Goal: Task Accomplishment & Management: Use online tool/utility

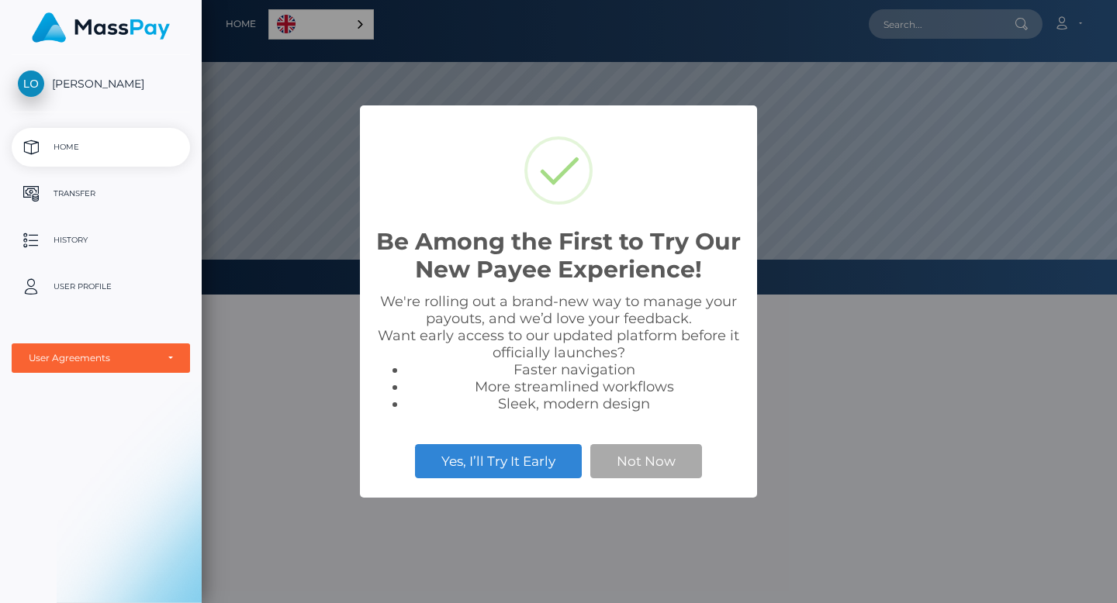
scroll to position [295, 915]
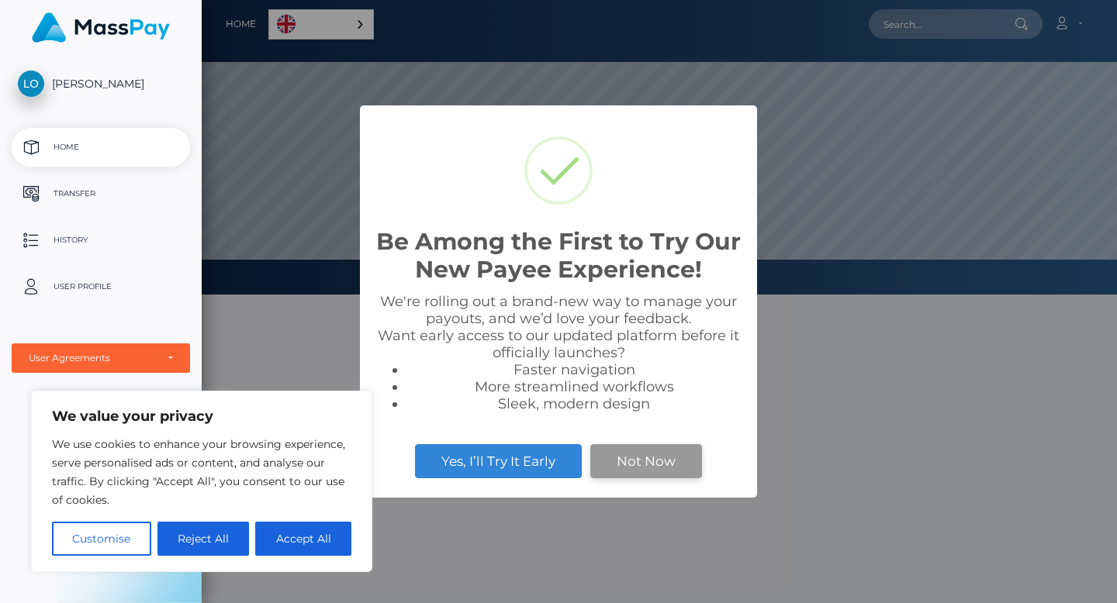
click at [658, 467] on button "Not Now" at bounding box center [646, 461] width 112 height 34
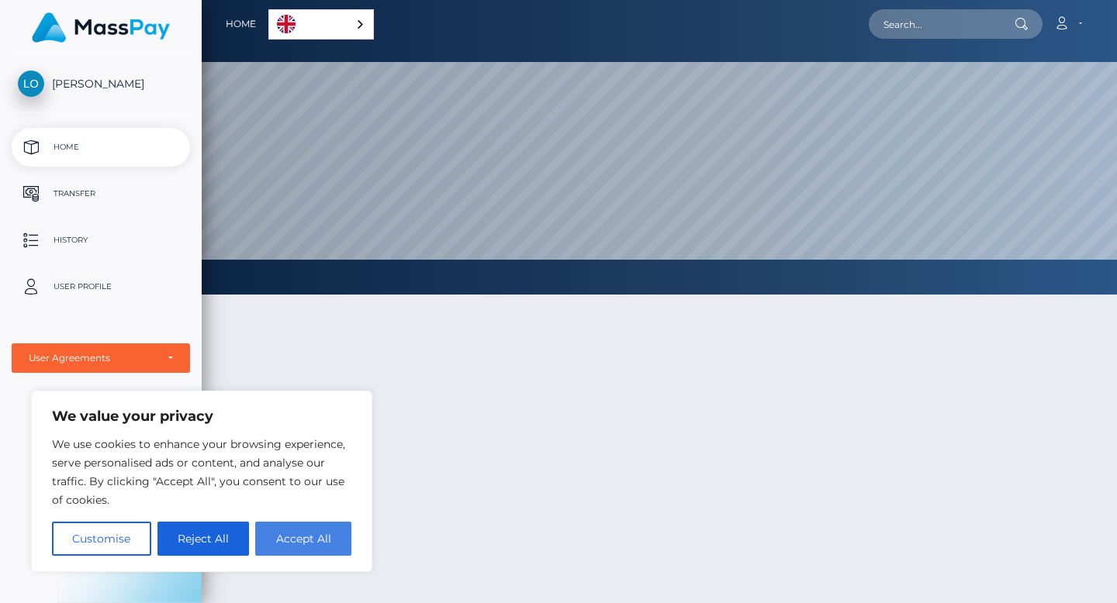
click at [292, 544] on button "Accept All" at bounding box center [303, 539] width 96 height 34
checkbox input "true"
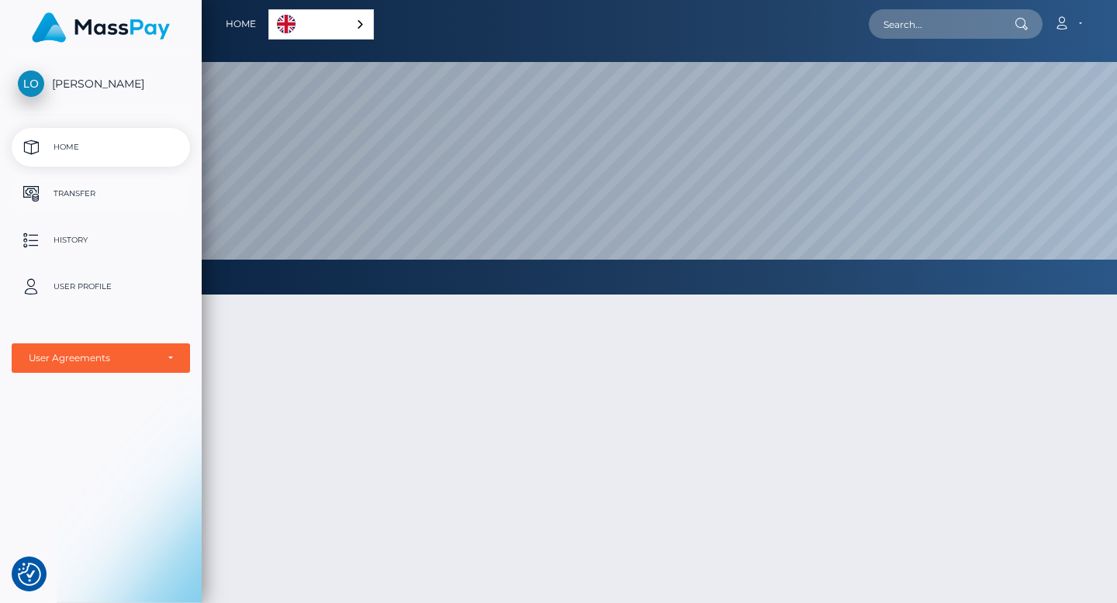
click at [92, 188] on p "Transfer" at bounding box center [101, 193] width 166 height 23
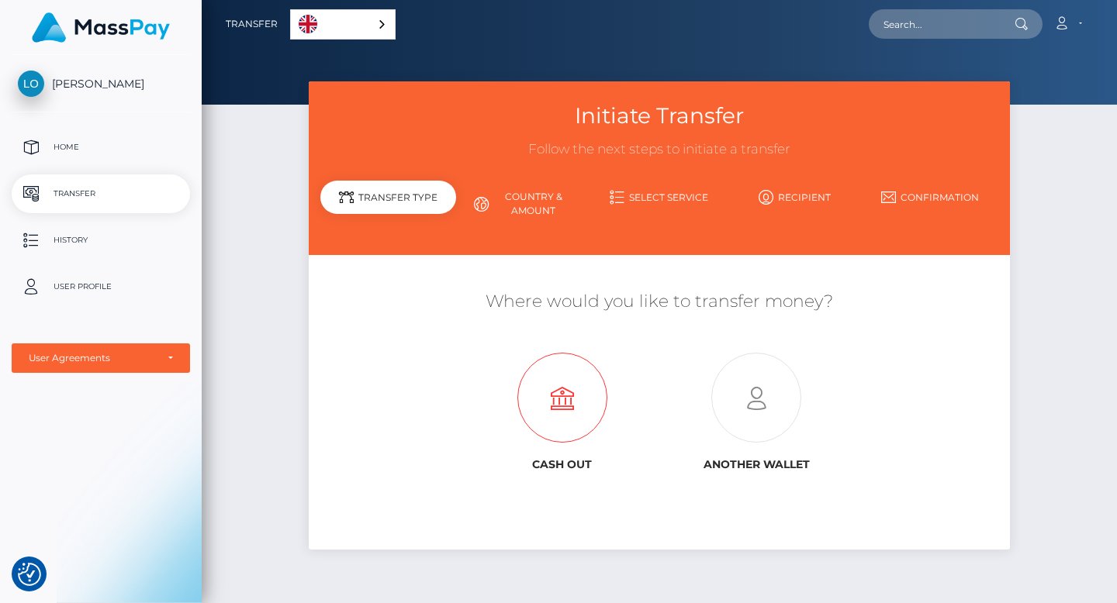
click at [568, 417] on icon at bounding box center [562, 399] width 195 height 90
click at [349, 22] on link "English" at bounding box center [343, 24] width 104 height 29
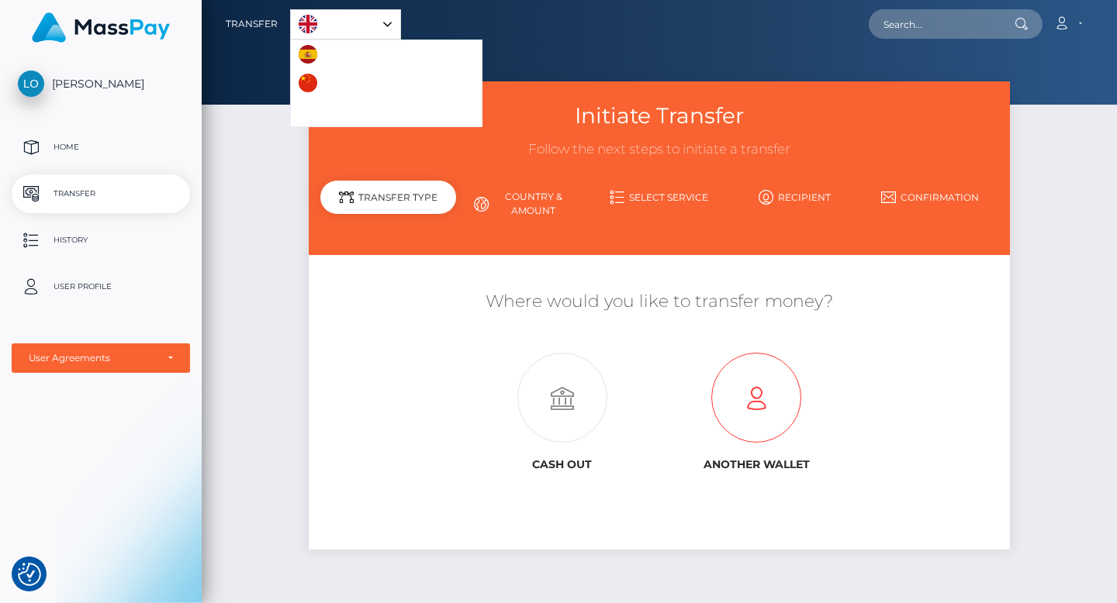
click at [744, 402] on icon at bounding box center [756, 399] width 195 height 90
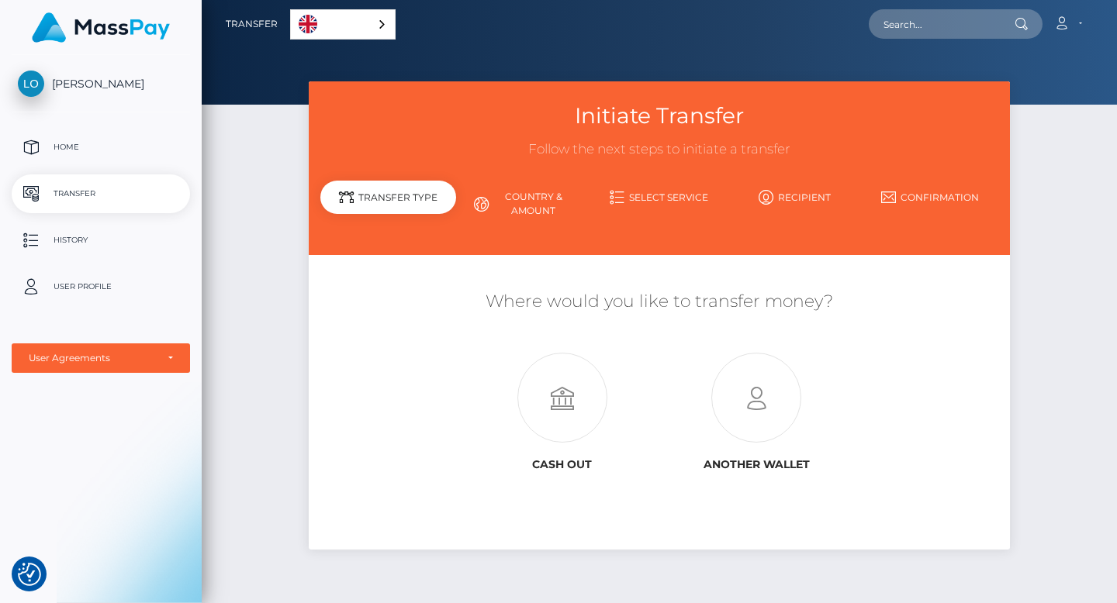
click at [522, 209] on link "Country & Amount" at bounding box center [524, 204] width 136 height 40
